Goal: Task Accomplishment & Management: Manage account settings

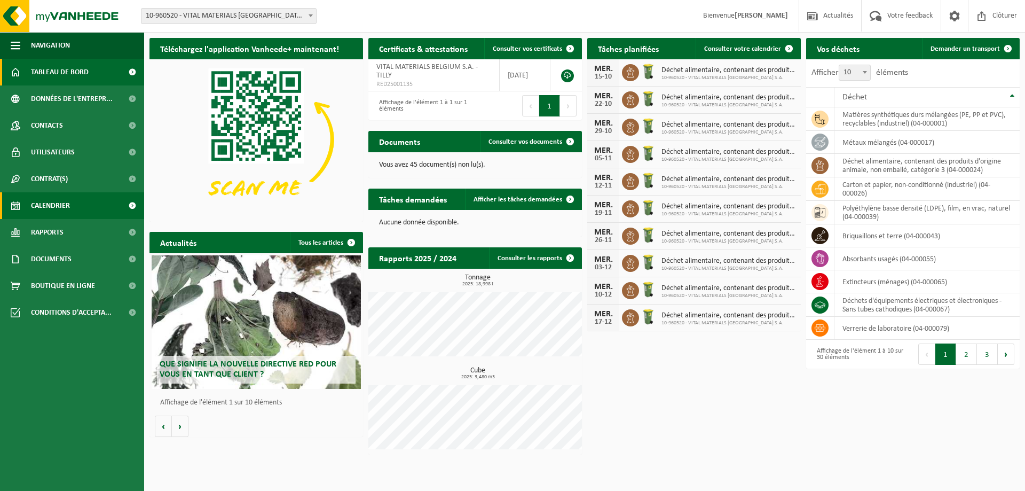
click at [67, 212] on span "Calendrier" at bounding box center [50, 205] width 39 height 27
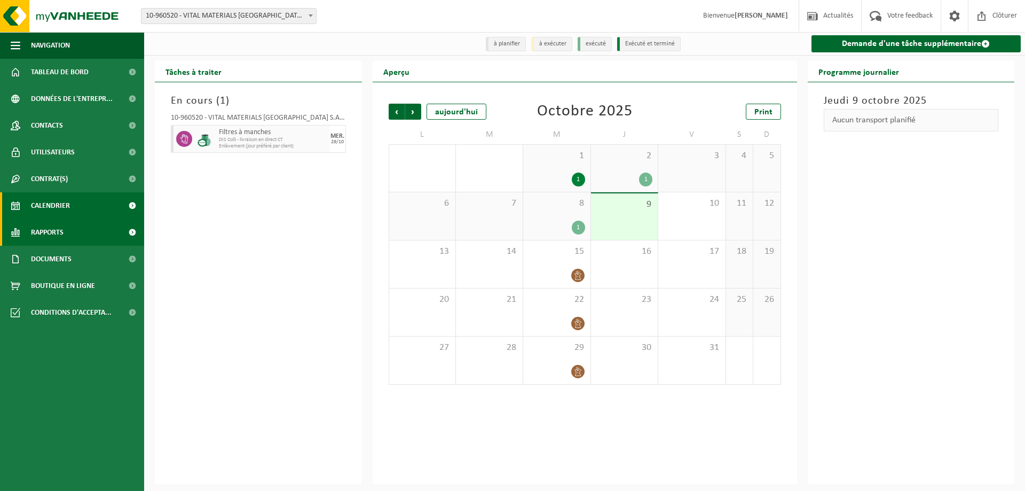
click at [62, 232] on span "Rapports" at bounding box center [47, 232] width 33 height 27
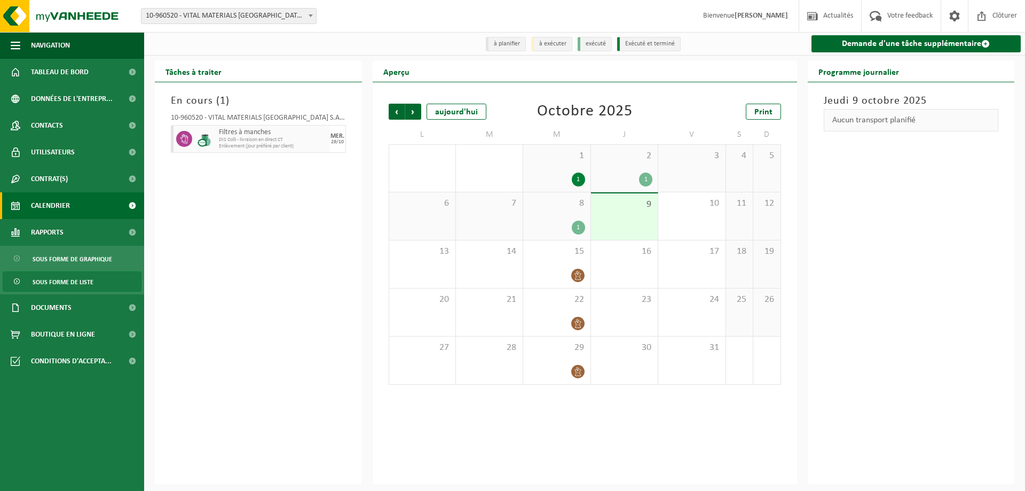
click at [39, 279] on span "Sous forme de liste" at bounding box center [63, 282] width 61 height 20
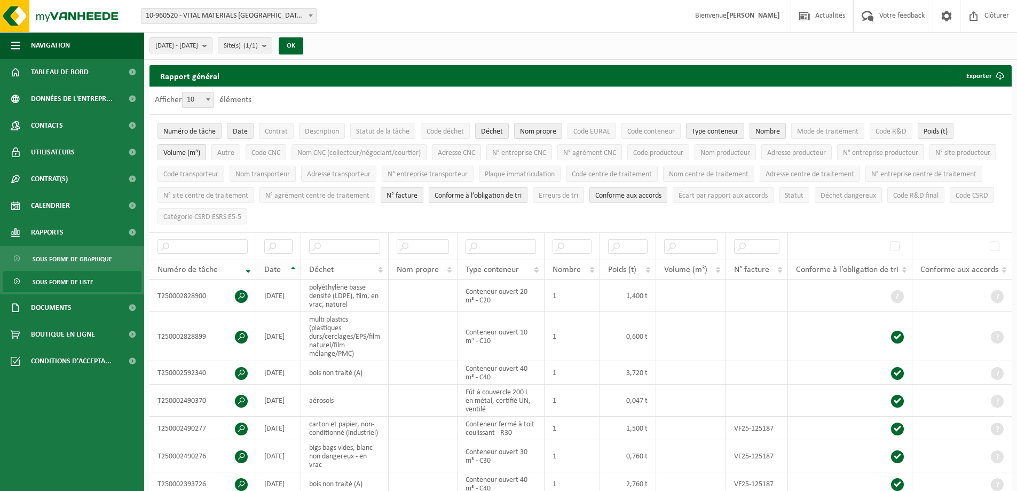
click at [290, 260] on th "Date" at bounding box center [278, 269] width 45 height 20
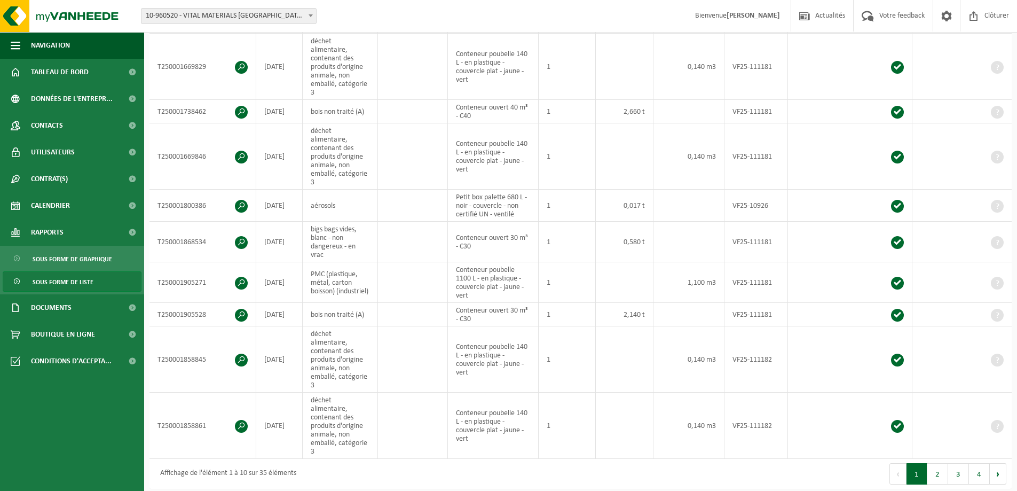
scroll to position [427, 0]
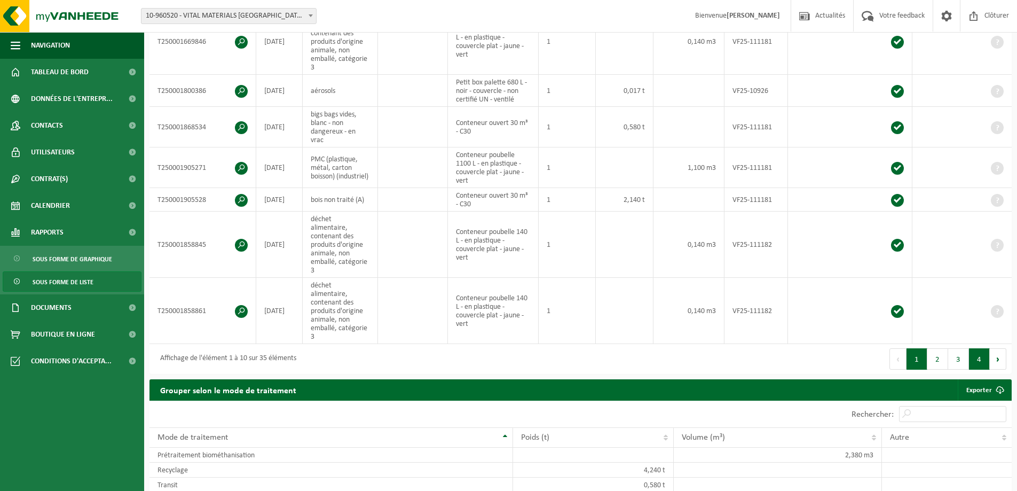
click at [979, 348] on button "4" at bounding box center [979, 358] width 21 height 21
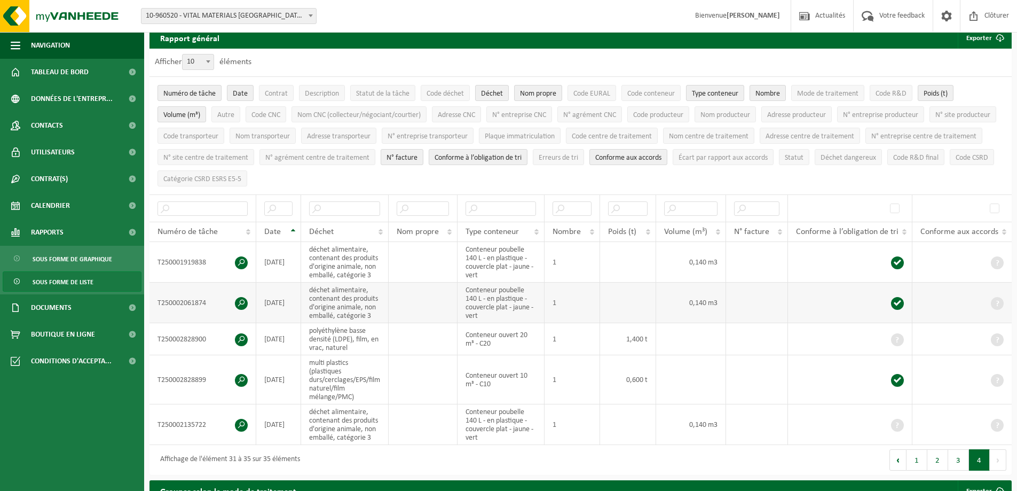
scroll to position [0, 0]
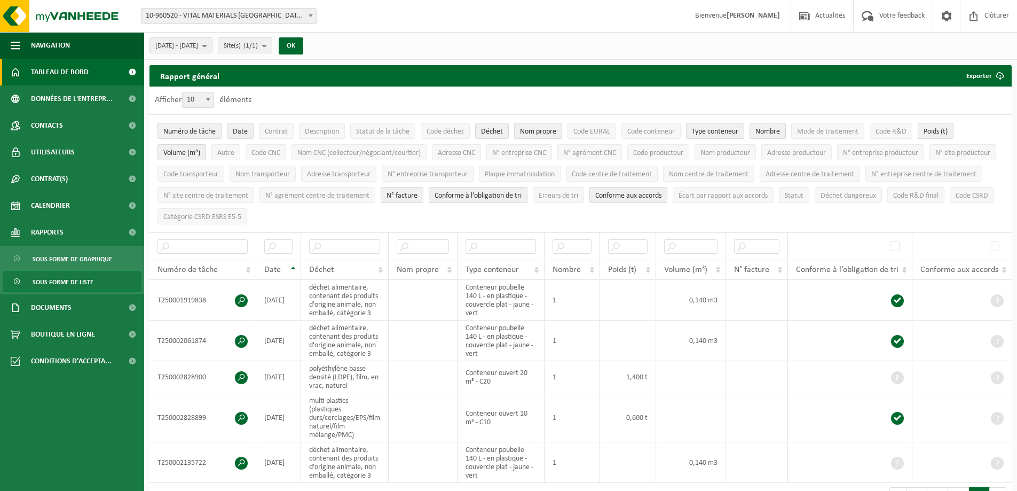
click at [43, 67] on span "Tableau de bord" at bounding box center [60, 72] width 58 height 27
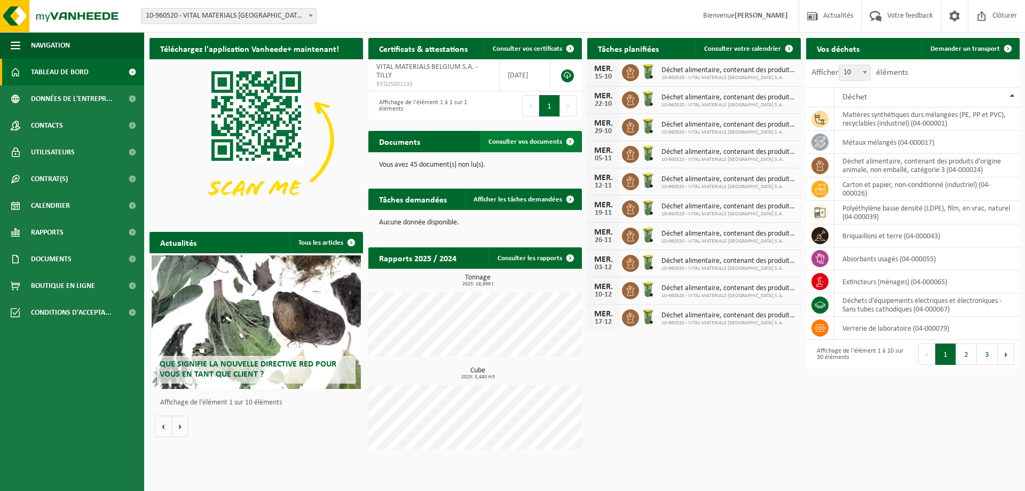
click at [532, 139] on span "Consulter vos documents" at bounding box center [526, 141] width 74 height 7
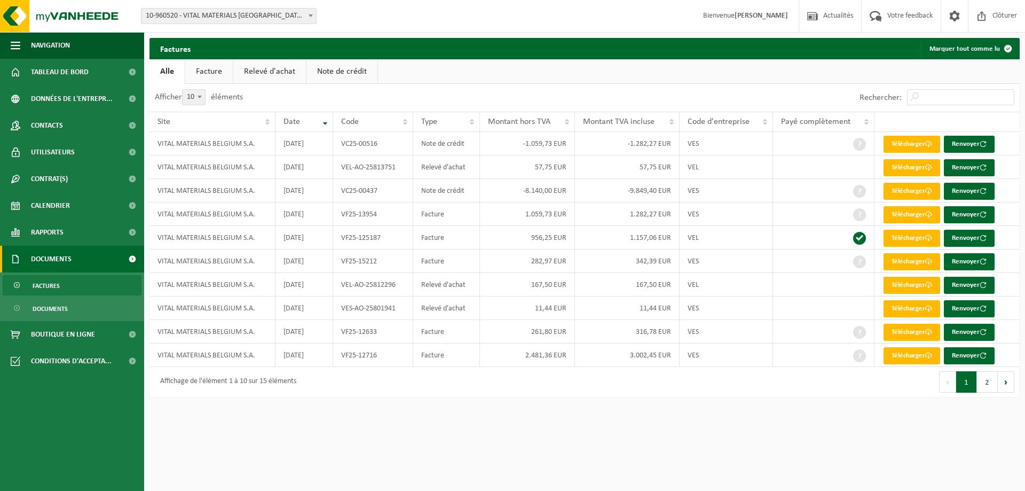
click at [217, 76] on link "Facture" at bounding box center [209, 71] width 48 height 25
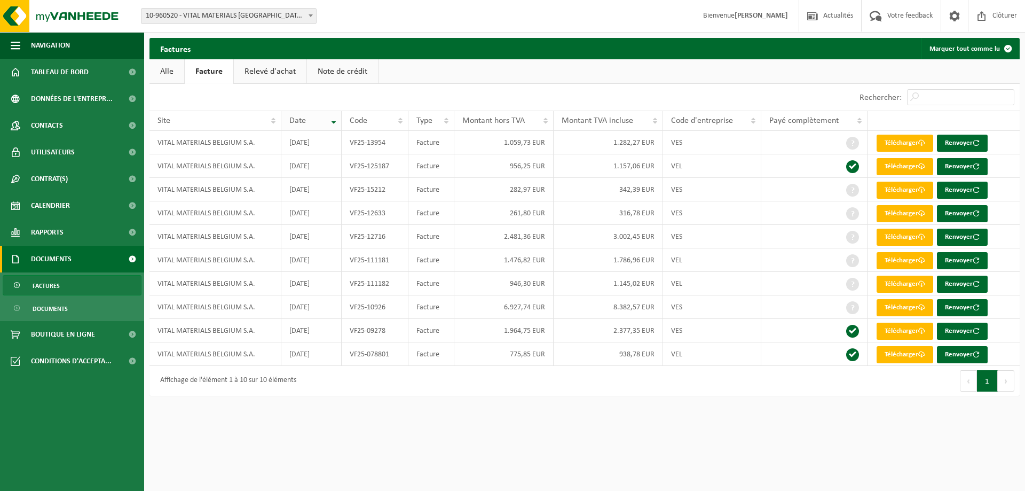
click at [324, 123] on div "Date" at bounding box center [308, 120] width 38 height 9
click at [335, 123] on th "Date" at bounding box center [311, 121] width 60 height 20
click at [336, 64] on link "Note de crédit" at bounding box center [342, 71] width 71 height 25
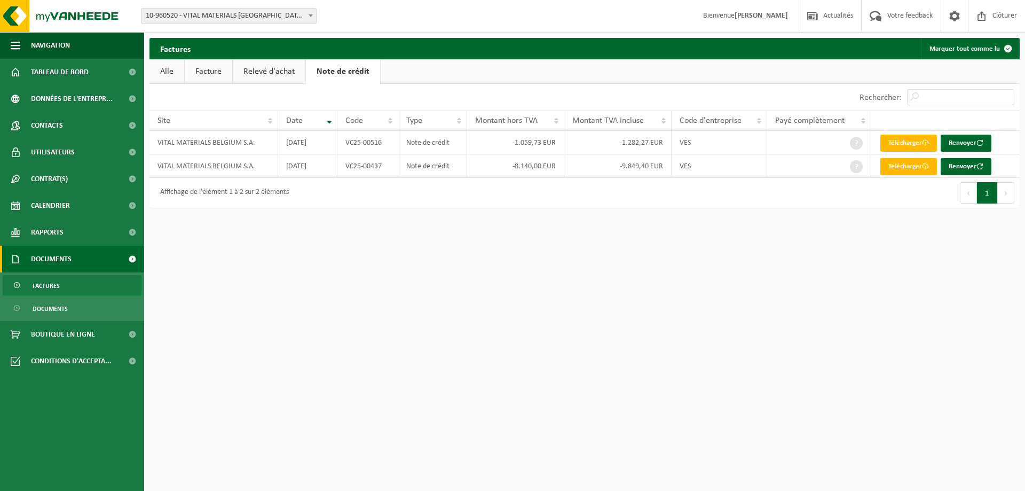
click at [282, 69] on link "Relevé d'achat" at bounding box center [269, 71] width 73 height 25
